Goal: Information Seeking & Learning: Learn about a topic

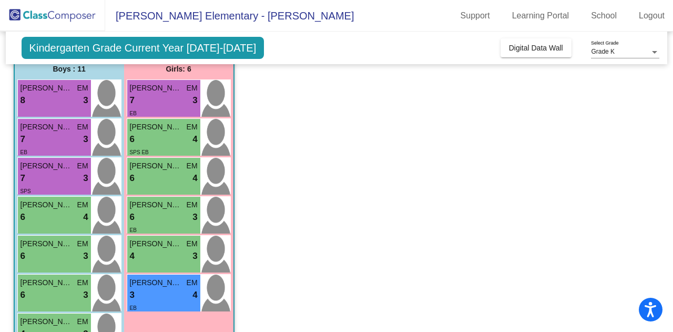
scroll to position [110, 0]
click at [185, 186] on div "[PERSON_NAME] EM 6 lock do_not_disturb_alt 4" at bounding box center [163, 175] width 73 height 37
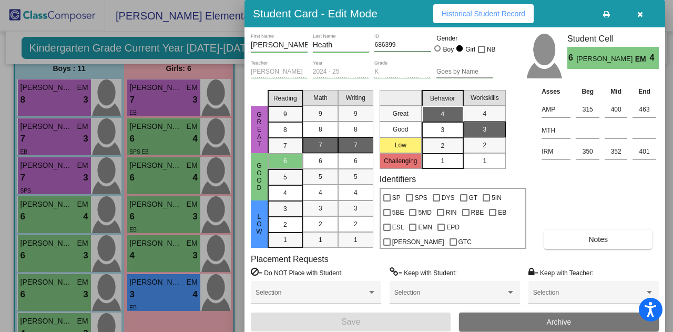
click at [165, 205] on div at bounding box center [336, 166] width 673 height 332
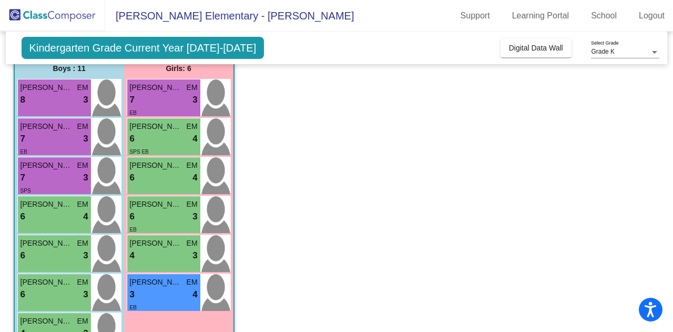
click at [166, 207] on span "[PERSON_NAME]" at bounding box center [156, 204] width 53 height 11
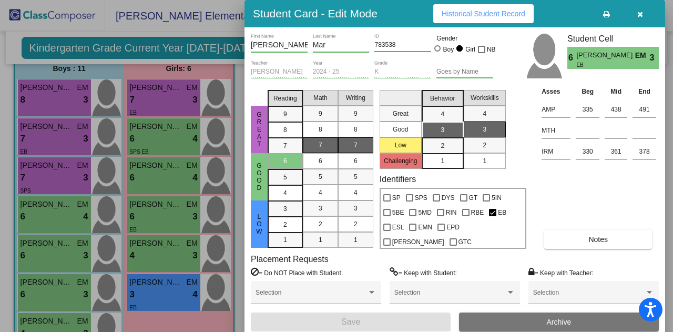
click at [161, 175] on div at bounding box center [336, 166] width 673 height 332
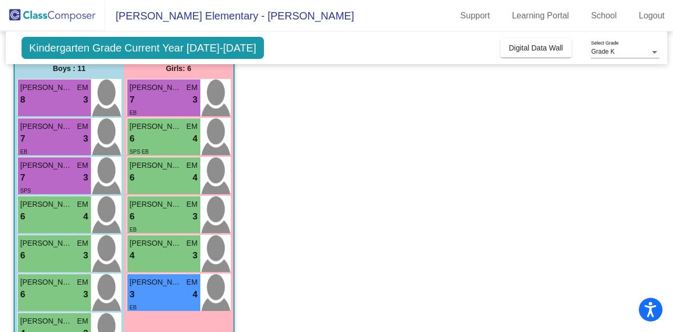
click at [161, 175] on div "6 lock do_not_disturb_alt 4" at bounding box center [164, 178] width 68 height 14
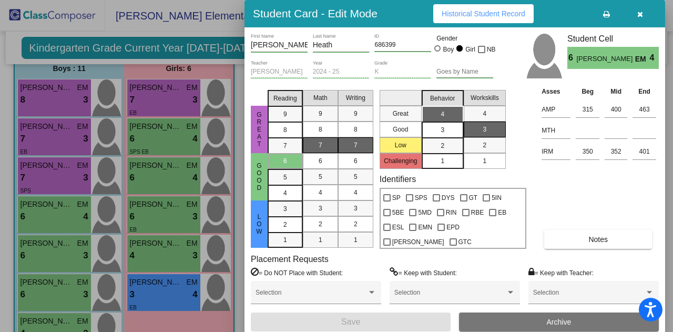
click at [190, 218] on div at bounding box center [336, 166] width 673 height 332
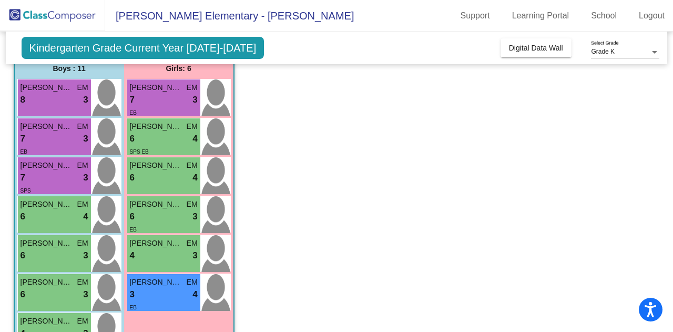
click at [190, 218] on div "6 lock do_not_disturb_alt 3" at bounding box center [164, 217] width 68 height 14
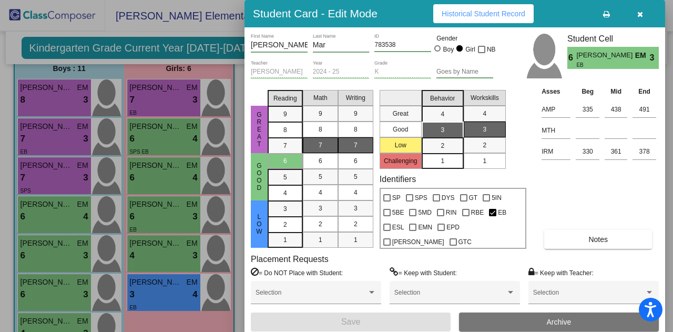
click at [183, 192] on div at bounding box center [336, 166] width 673 height 332
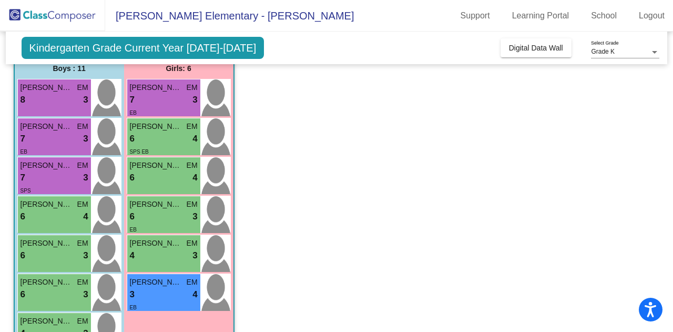
click at [190, 168] on span "EM" at bounding box center [192, 165] width 11 height 11
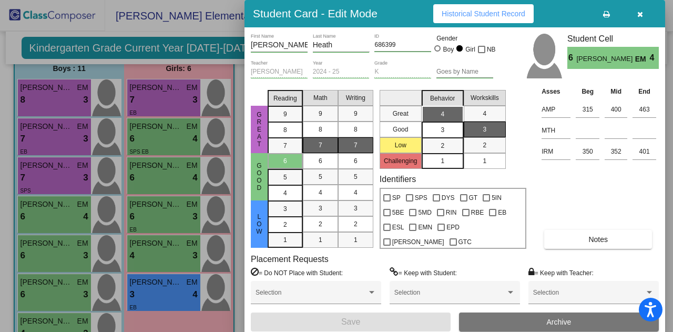
click at [638, 10] on span "button" at bounding box center [640, 13] width 6 height 8
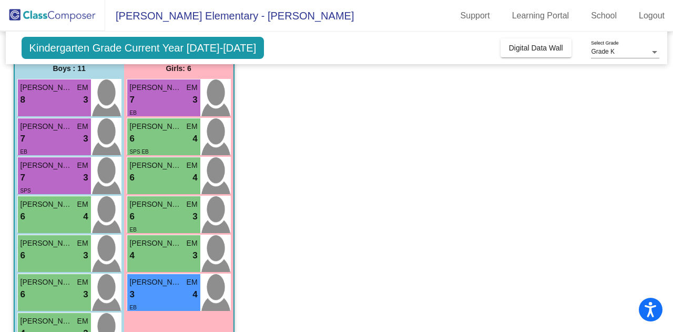
click at [168, 214] on div "6 lock do_not_disturb_alt 3" at bounding box center [164, 217] width 68 height 14
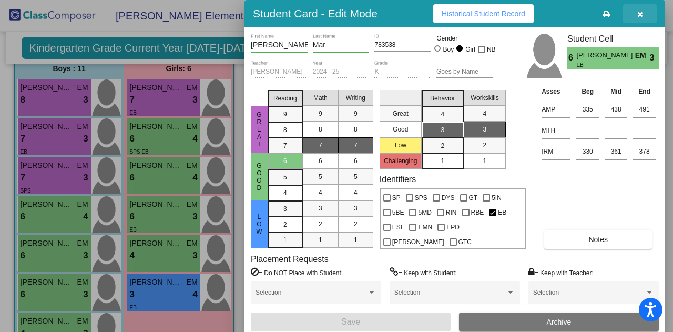
click at [642, 16] on button "button" at bounding box center [640, 13] width 34 height 19
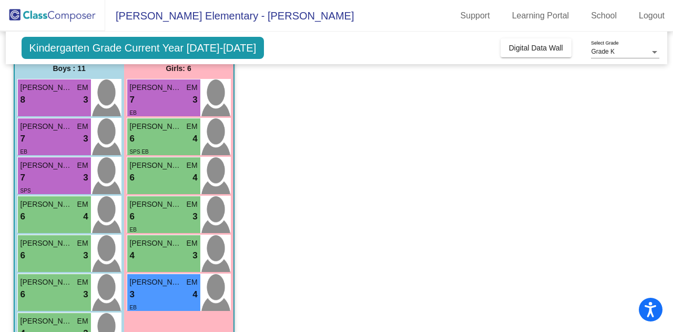
scroll to position [151, 0]
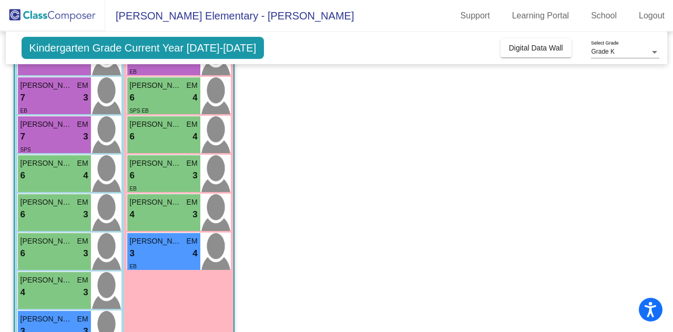
click at [50, 248] on div "6 lock do_not_disturb_alt 3" at bounding box center [55, 254] width 68 height 14
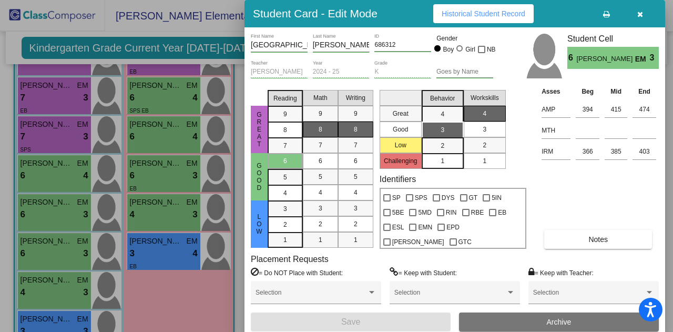
click at [638, 13] on icon "button" at bounding box center [640, 14] width 6 height 7
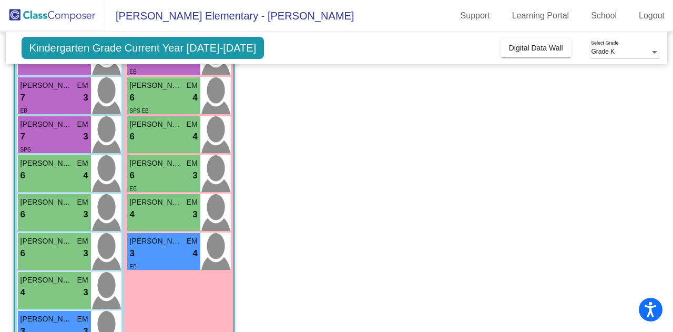
click at [178, 132] on div "6 lock do_not_disturb_alt 4" at bounding box center [164, 137] width 68 height 14
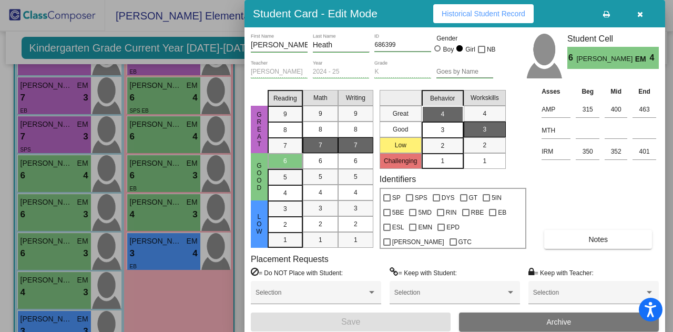
click at [641, 12] on icon "button" at bounding box center [640, 14] width 6 height 7
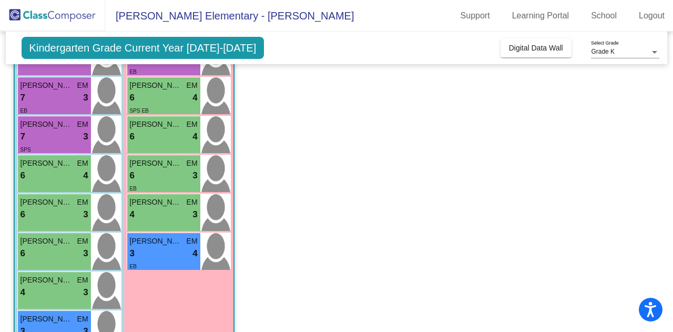
click at [57, 255] on div "6 lock do_not_disturb_alt 3" at bounding box center [55, 254] width 68 height 14
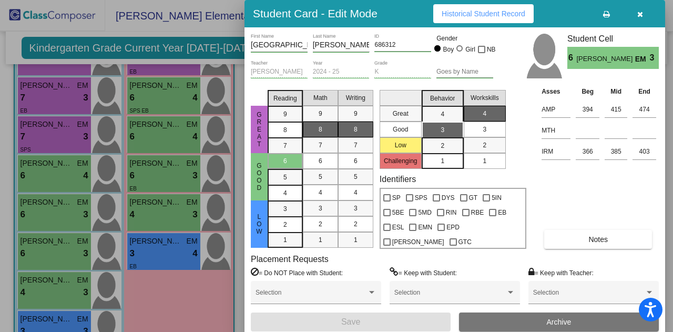
click at [644, 14] on button "button" at bounding box center [640, 13] width 34 height 19
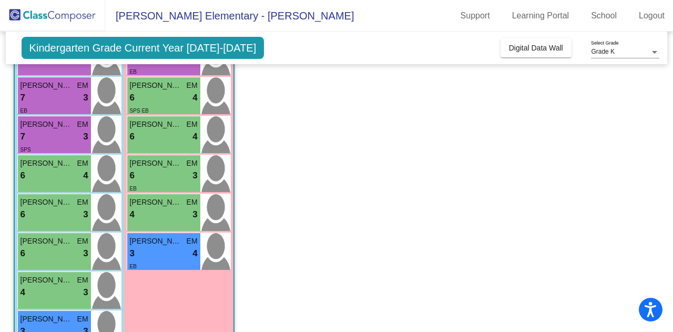
click at [174, 136] on div "6 lock do_not_disturb_alt 4" at bounding box center [164, 137] width 68 height 14
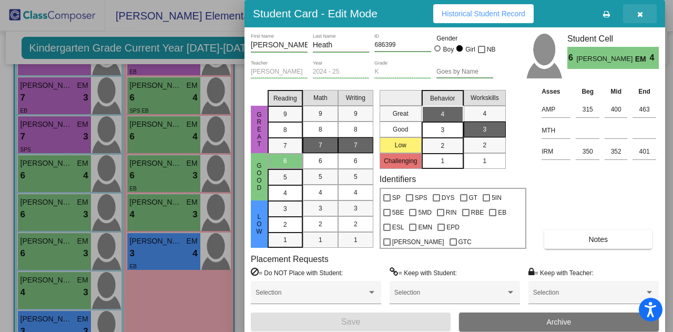
click at [644, 16] on button "button" at bounding box center [640, 13] width 34 height 19
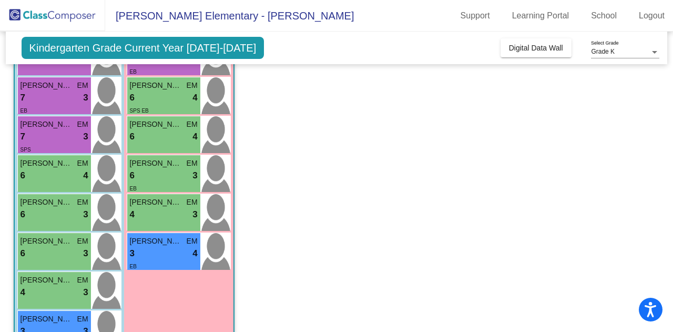
click at [138, 173] on div "6 lock do_not_disturb_alt 3" at bounding box center [164, 176] width 68 height 14
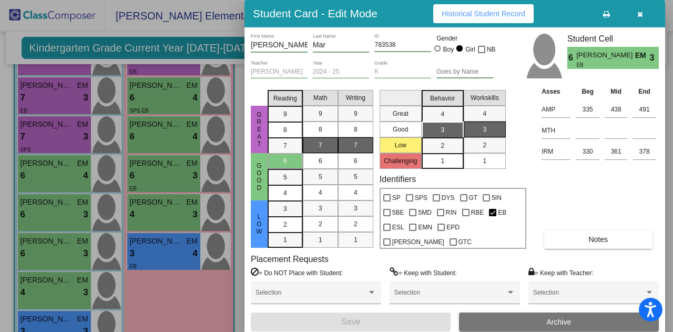
click at [641, 13] on icon "button" at bounding box center [640, 14] width 6 height 7
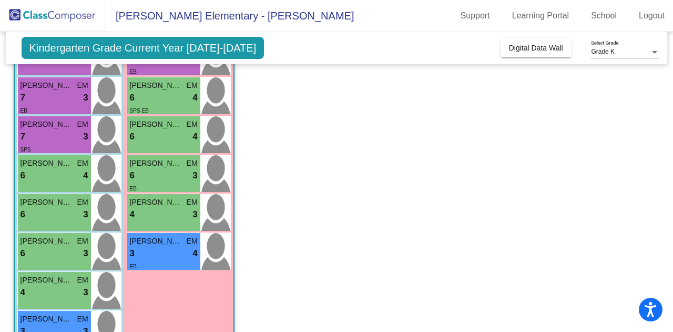
click at [178, 140] on div "6 lock do_not_disturb_alt 4" at bounding box center [164, 137] width 68 height 14
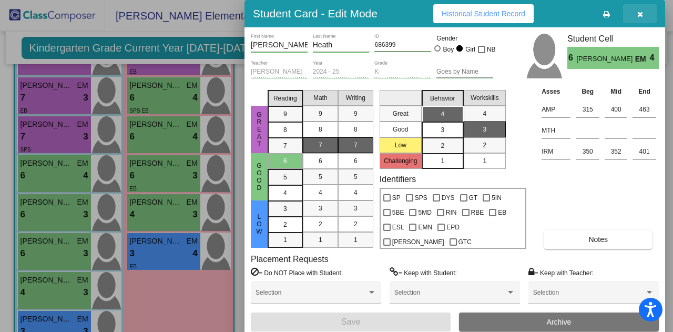
click at [641, 12] on icon "button" at bounding box center [640, 14] width 6 height 7
